Goal: Find specific page/section: Find specific page/section

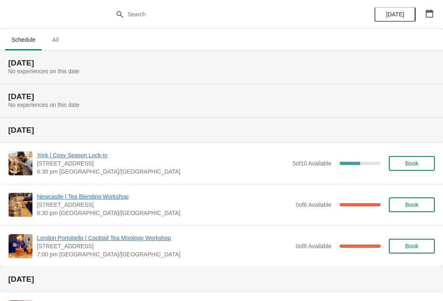
click at [434, 17] on button "button" at bounding box center [429, 13] width 15 height 15
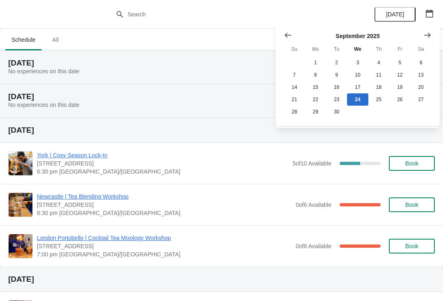
click at [237, 129] on h2 "[DATE]" at bounding box center [221, 130] width 426 height 8
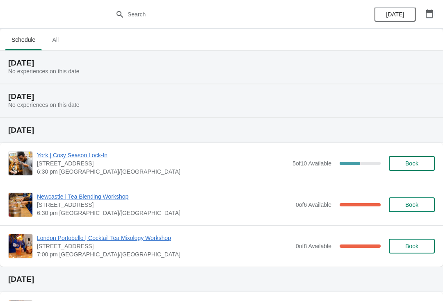
click at [428, 15] on icon "button" at bounding box center [429, 13] width 8 height 8
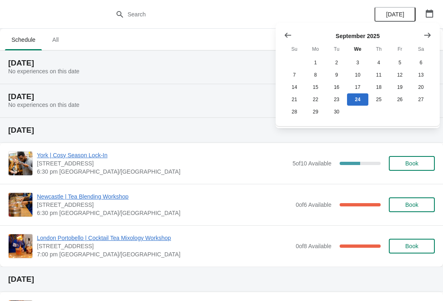
click at [424, 34] on icon "Show next month, October 2025" at bounding box center [427, 35] width 8 height 8
click at [428, 2] on div "[DATE]" at bounding box center [404, 14] width 78 height 29
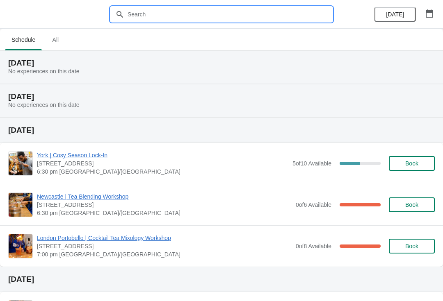
click at [173, 17] on input "text" at bounding box center [229, 14] width 205 height 15
type input "[GEOGRAPHIC_DATA]"
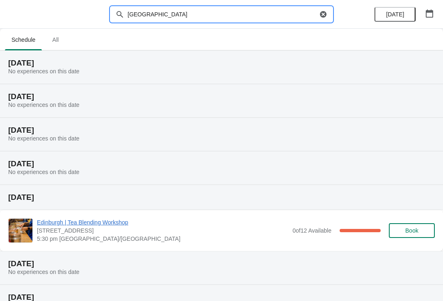
click at [348, 34] on ul "Schedule All" at bounding box center [221, 39] width 436 height 21
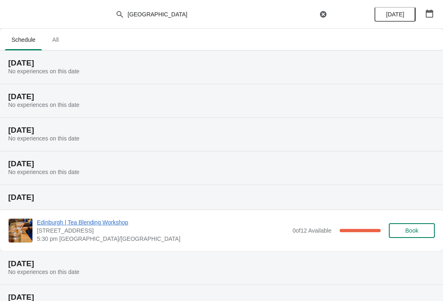
click at [59, 43] on span "All" at bounding box center [55, 39] width 20 height 15
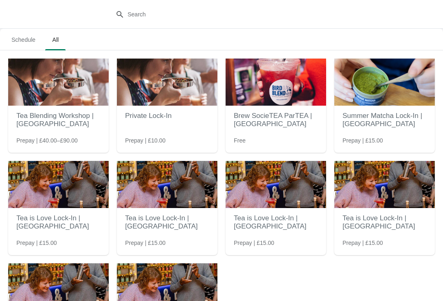
click at [25, 36] on span "Schedule" at bounding box center [23, 39] width 37 height 15
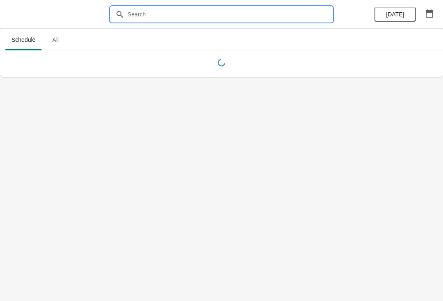
click at [187, 12] on input "text" at bounding box center [229, 14] width 205 height 15
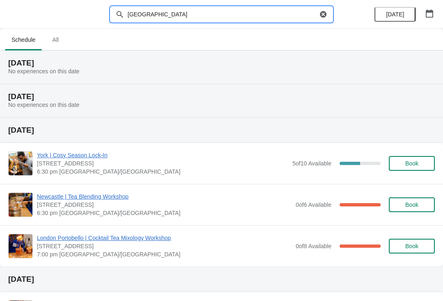
type input "[GEOGRAPHIC_DATA]"
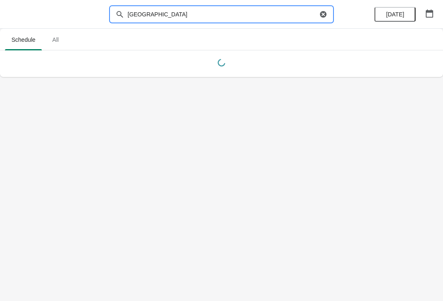
click at [204, 46] on ul "Schedule All" at bounding box center [221, 39] width 436 height 21
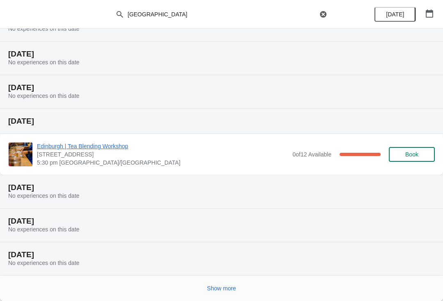
scroll to position [76, 0]
click at [224, 285] on span "Show more" at bounding box center [221, 288] width 29 height 7
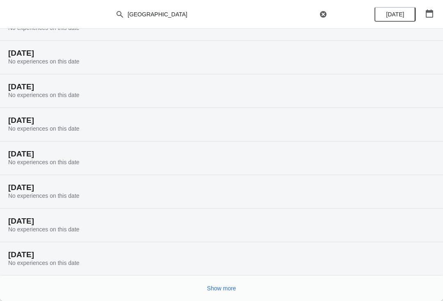
scroll to position [345, 0]
click at [221, 293] on button "Show more" at bounding box center [222, 288] width 36 height 15
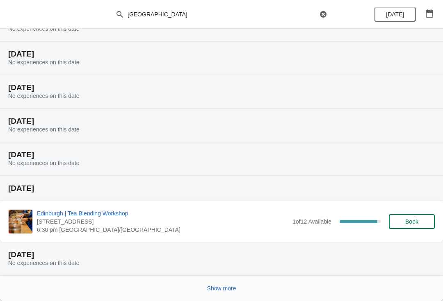
scroll to position [647, 0]
click at [235, 294] on button "Show more" at bounding box center [222, 288] width 36 height 15
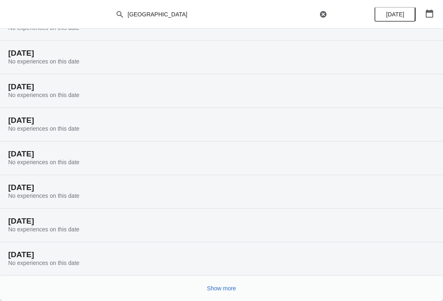
scroll to position [916, 0]
click at [225, 286] on span "Show more" at bounding box center [221, 288] width 29 height 7
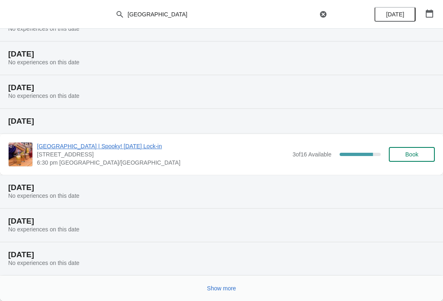
scroll to position [1250, 0]
click at [225, 285] on span "Show more" at bounding box center [221, 288] width 29 height 7
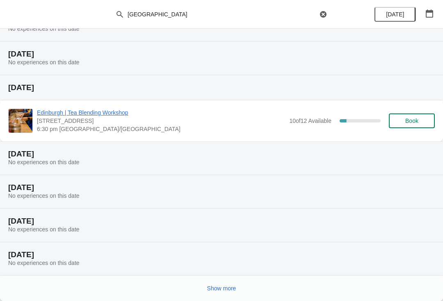
scroll to position [1552, 0]
click at [222, 287] on span "Show more" at bounding box center [221, 288] width 29 height 7
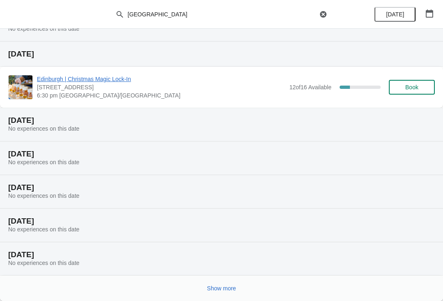
scroll to position [1854, 0]
click at [219, 290] on span "Show more" at bounding box center [221, 288] width 29 height 7
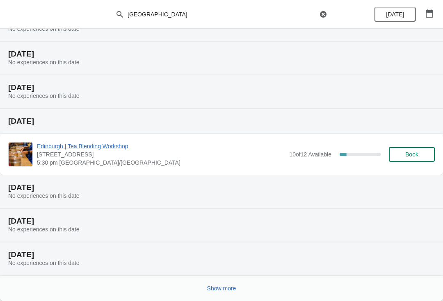
scroll to position [2156, 0]
click at [228, 287] on span "Show more" at bounding box center [221, 288] width 29 height 7
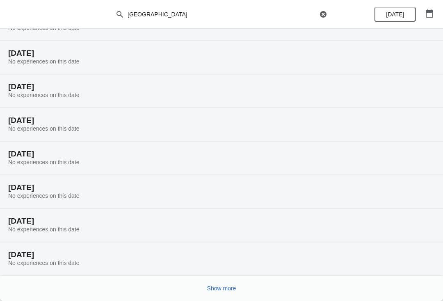
scroll to position [2425, 0]
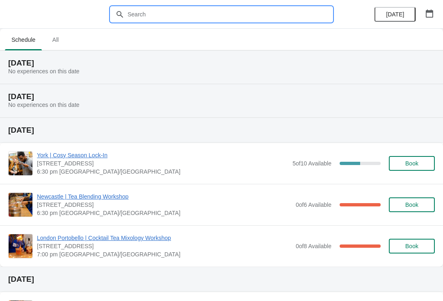
click at [199, 7] on input "text" at bounding box center [229, 14] width 205 height 15
type input "[GEOGRAPHIC_DATA]"
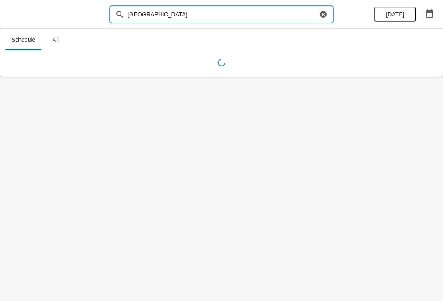
click at [315, 34] on ul "Schedule All" at bounding box center [221, 39] width 436 height 21
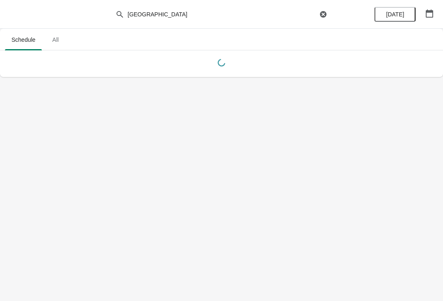
click at [430, 11] on icon "button" at bounding box center [429, 13] width 7 height 8
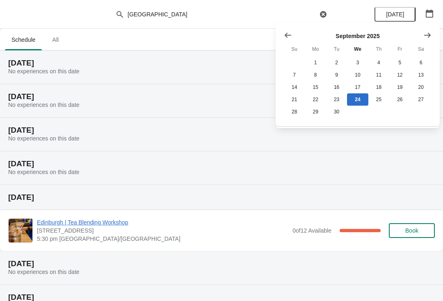
click at [426, 34] on icon "Show next month, October 2025" at bounding box center [427, 35] width 8 height 8
click at [427, 34] on icon "Show next month, November 2025" at bounding box center [427, 35] width 8 height 8
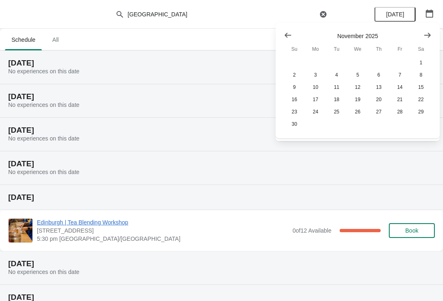
click at [364, 37] on div at bounding box center [358, 35] width 148 height 8
click at [423, 61] on button "1" at bounding box center [420, 63] width 21 height 12
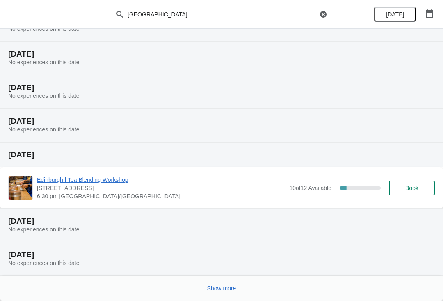
scroll to position [76, 0]
click at [220, 291] on span "Show more" at bounding box center [221, 288] width 29 height 7
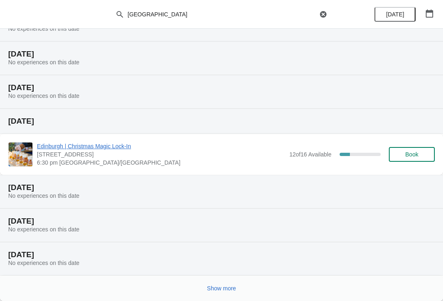
scroll to position [378, 0]
click at [219, 293] on button "Show more" at bounding box center [222, 288] width 36 height 15
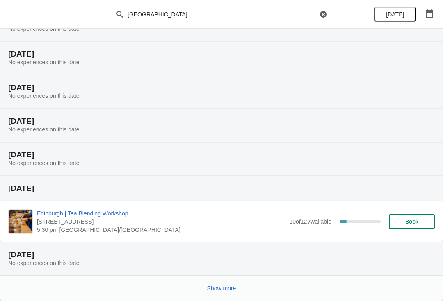
scroll to position [680, 0]
click at [224, 289] on span "Show more" at bounding box center [221, 288] width 29 height 7
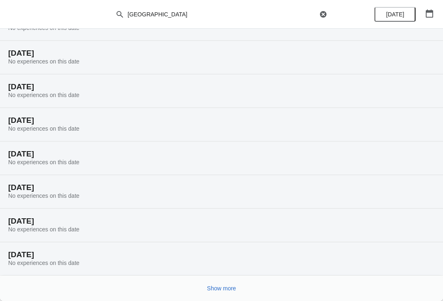
scroll to position [949, 0]
click at [220, 287] on span "Show more" at bounding box center [221, 288] width 29 height 7
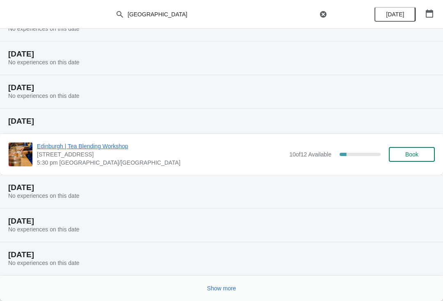
scroll to position [1250, 0]
click at [226, 282] on button "Show more" at bounding box center [222, 288] width 36 height 15
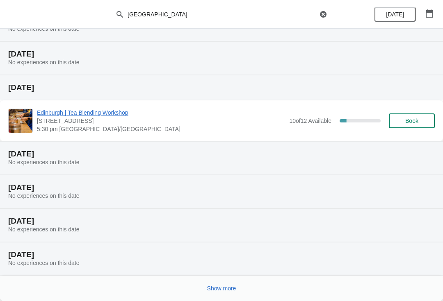
scroll to position [1585, 0]
click at [227, 287] on span "Show more" at bounding box center [221, 288] width 29 height 7
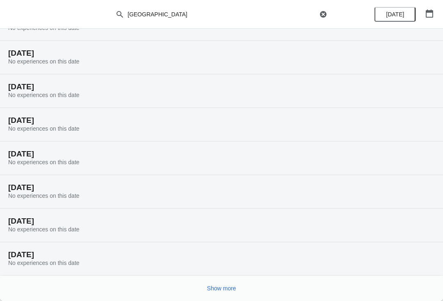
scroll to position [1876, 0]
